Goal: Information Seeking & Learning: Learn about a topic

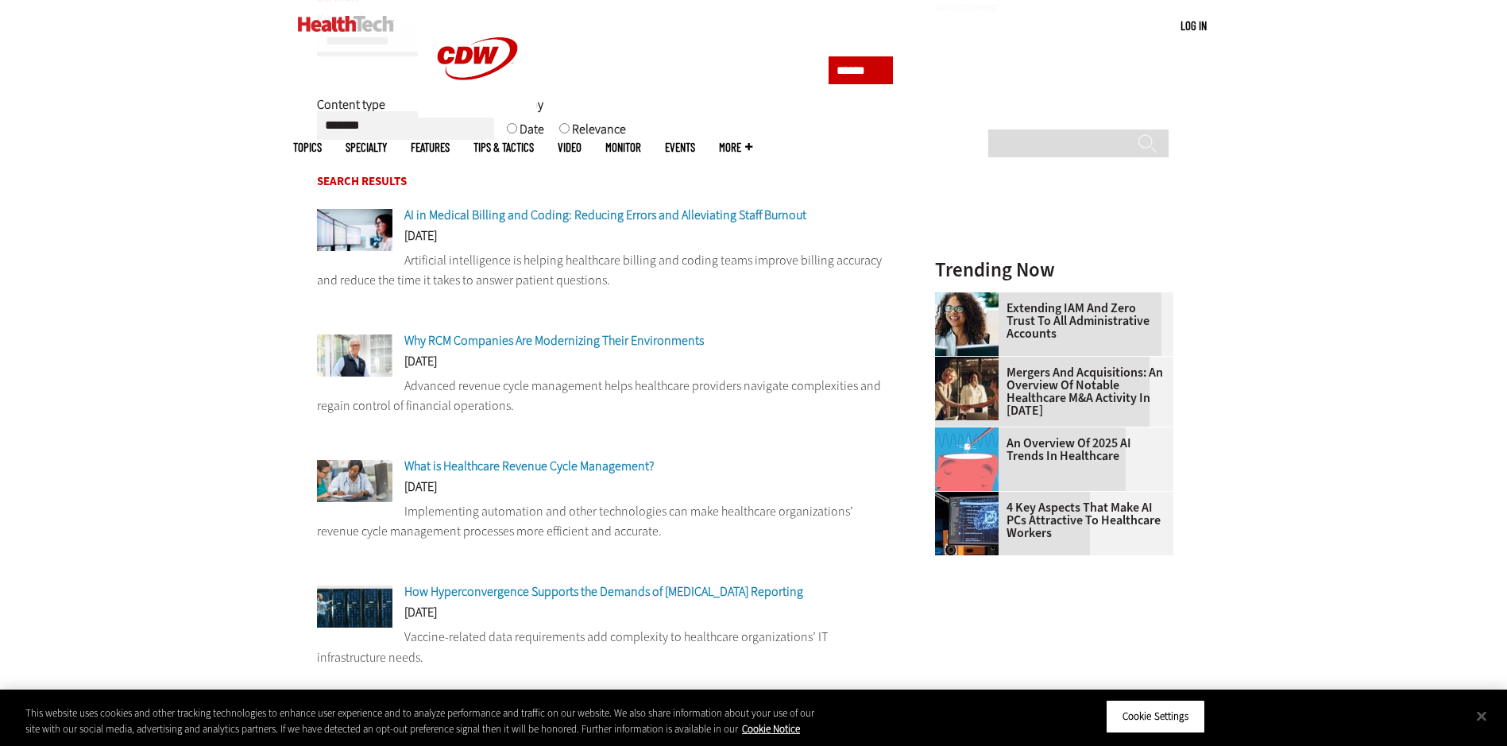
scroll to position [159, 0]
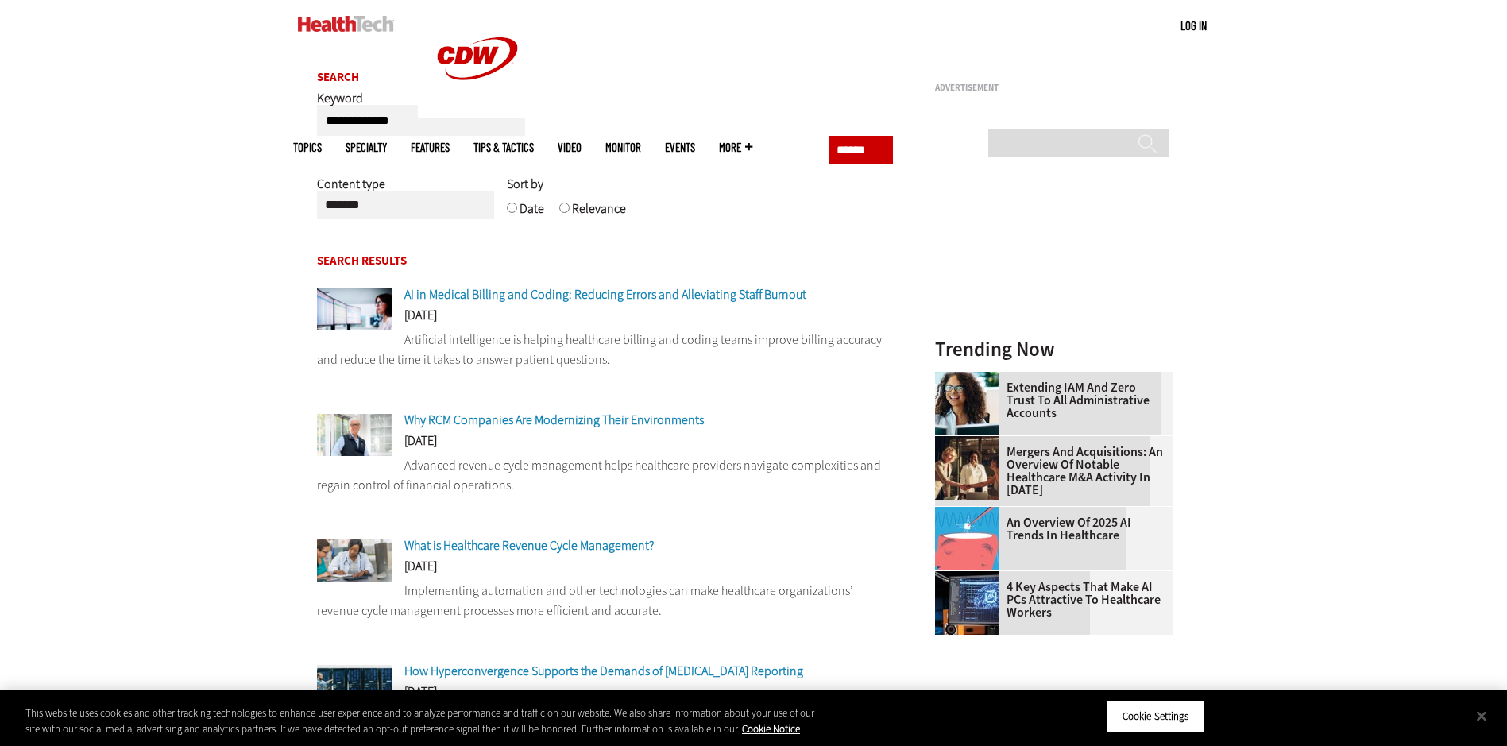
click at [555, 297] on span "AI in Medical Billing and Coding: Reducing Errors and Alleviating Staff Burnout" at bounding box center [605, 294] width 402 height 17
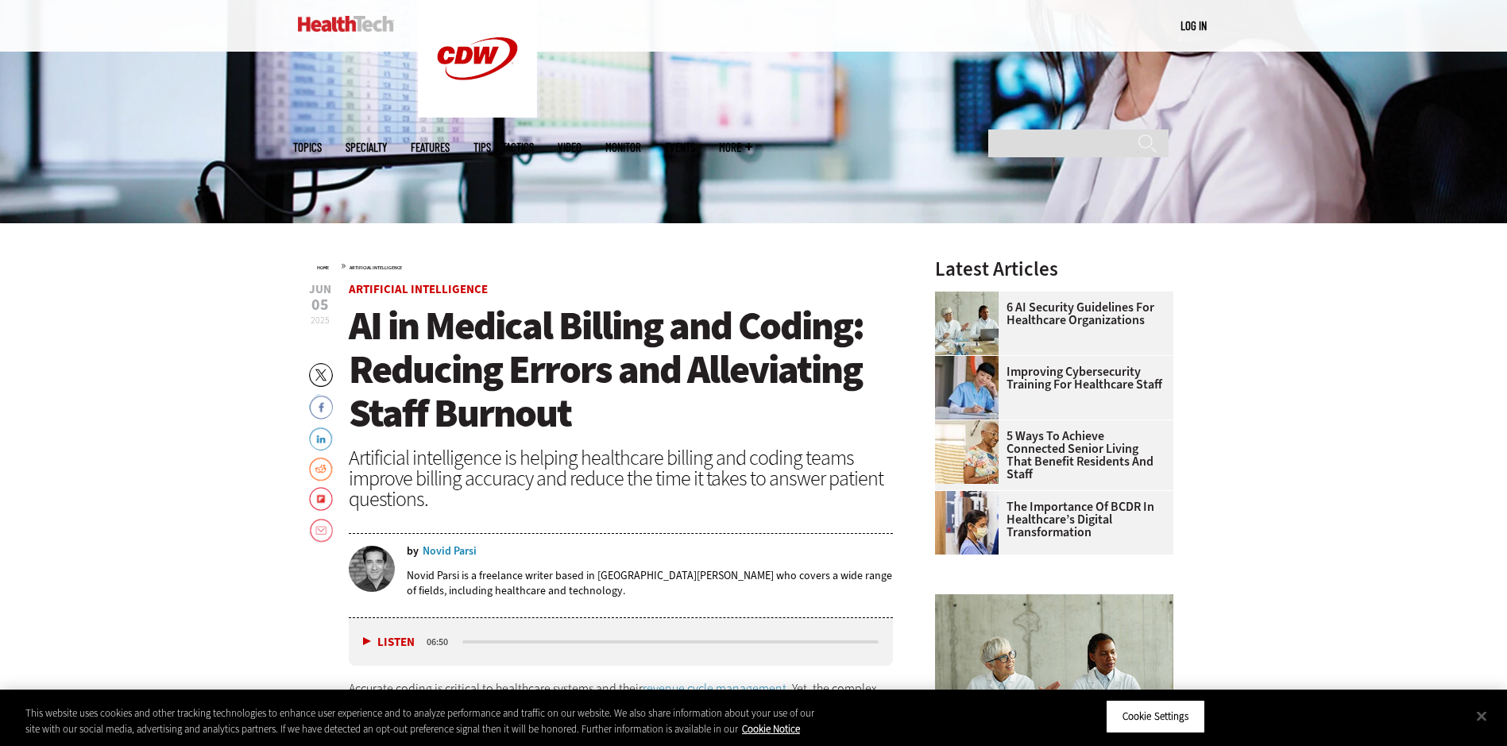
scroll to position [556, 0]
